Goal: Task Accomplishment & Management: Manage account settings

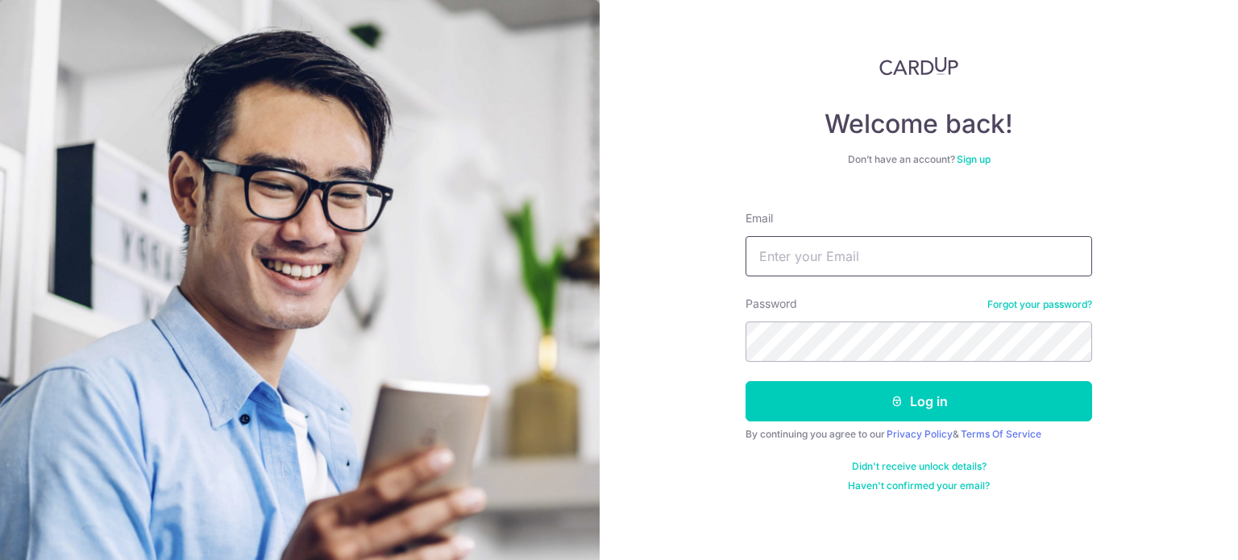
click at [951, 243] on input "Email" at bounding box center [919, 256] width 347 height 40
type input "[EMAIL_ADDRESS][DOMAIN_NAME]"
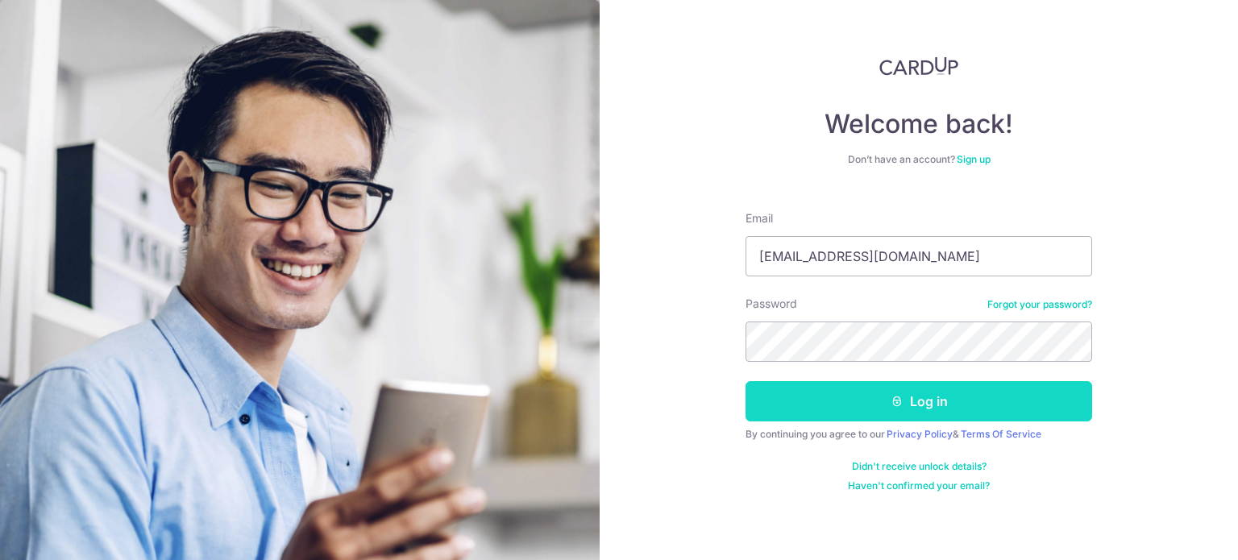
click at [925, 396] on button "Log in" at bounding box center [919, 401] width 347 height 40
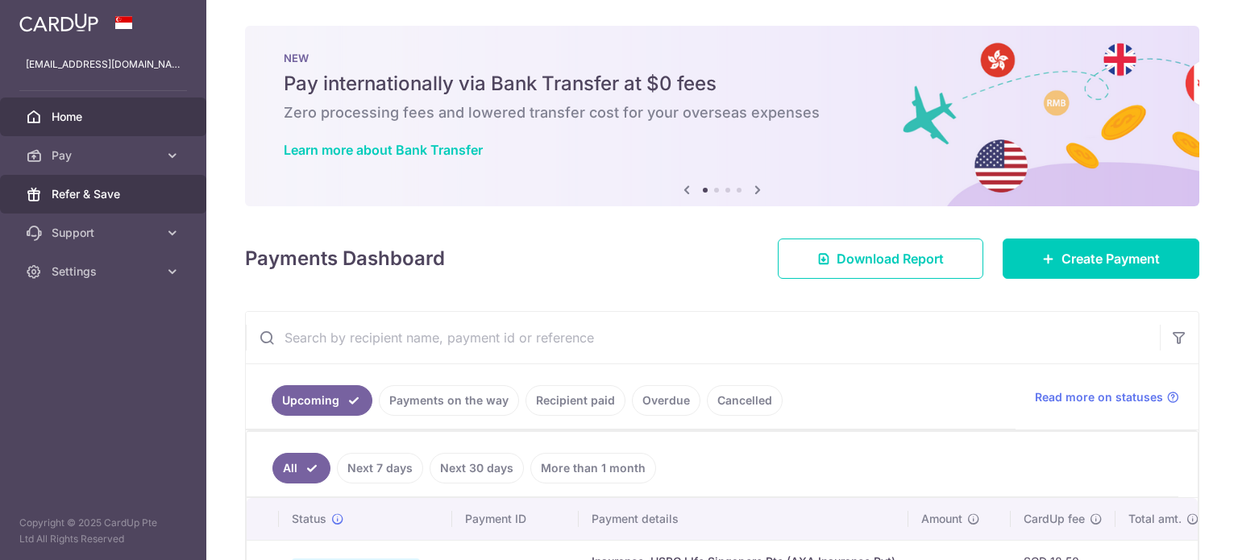
click at [84, 187] on span "Refer & Save" at bounding box center [105, 194] width 106 height 16
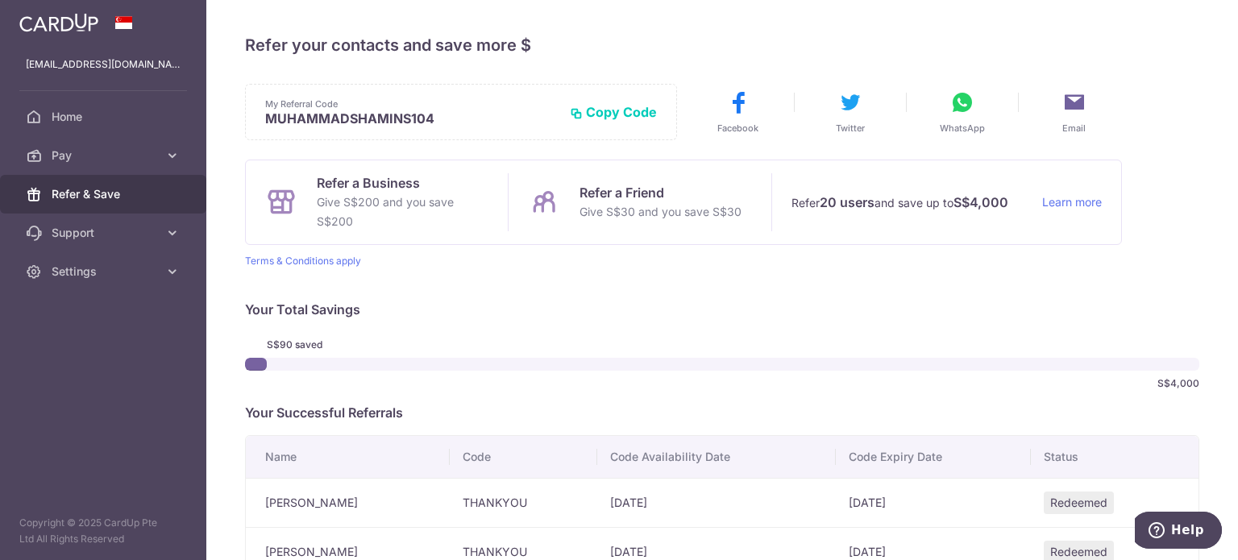
click at [589, 107] on button "Copy Code" at bounding box center [613, 112] width 87 height 16
